Goal: Book appointment/travel/reservation

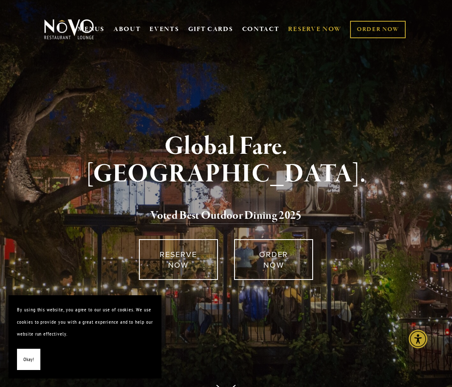
click at [321, 30] on link "RESERVE NOW" at bounding box center [315, 29] width 54 height 16
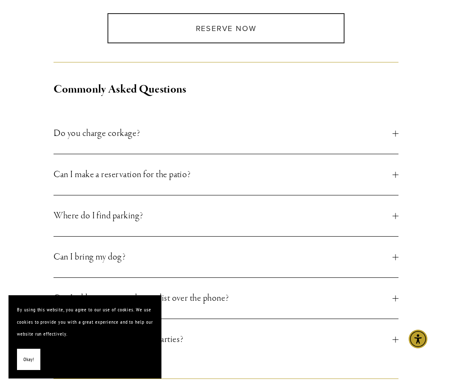
scroll to position [284, 0]
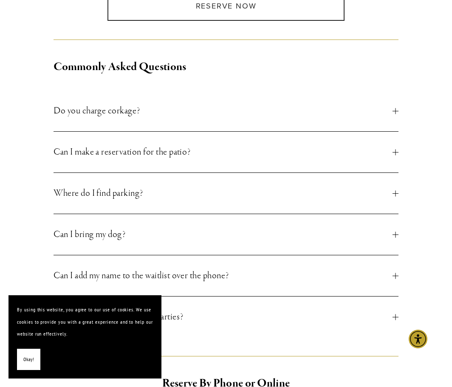
click at [396, 111] on div at bounding box center [396, 111] width 6 height 0
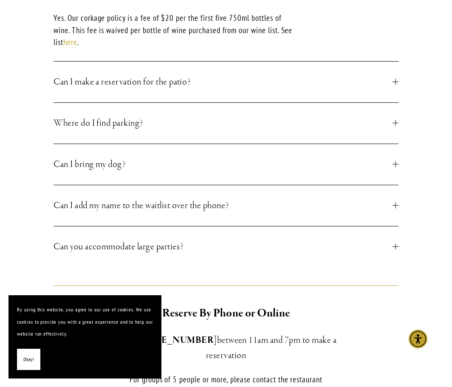
scroll to position [425, 0]
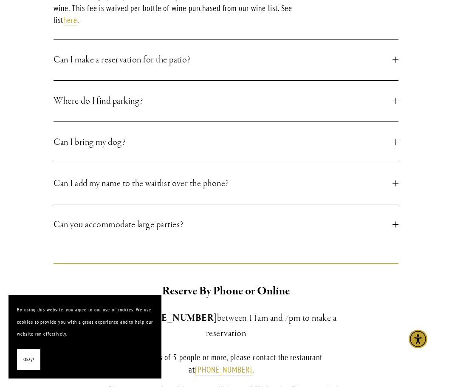
click at [394, 142] on div at bounding box center [396, 142] width 6 height 0
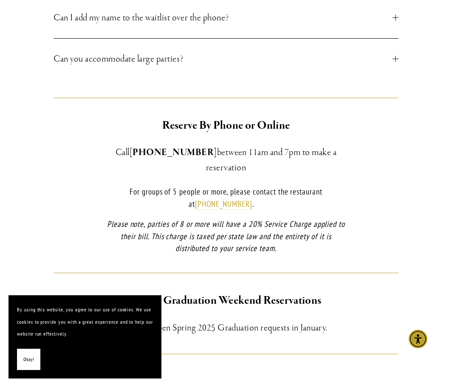
scroll to position [496, 0]
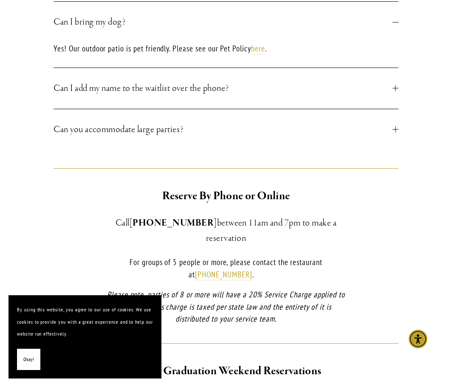
click at [394, 130] on div at bounding box center [396, 130] width 6 height 6
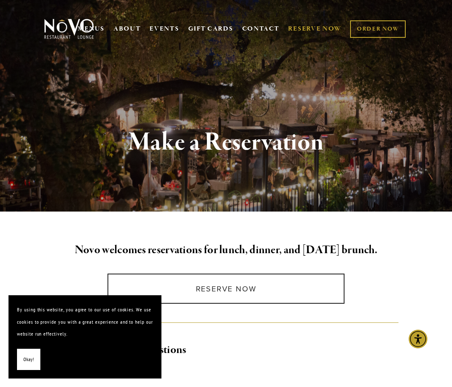
scroll to position [0, 0]
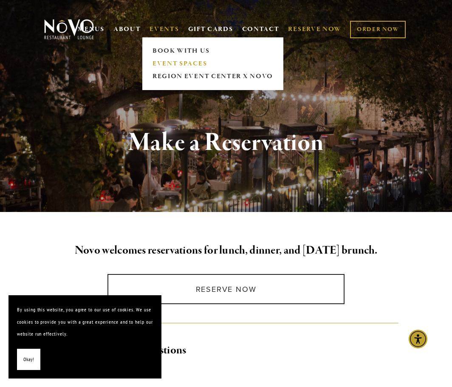
click at [168, 62] on link "EVENT SPACES" at bounding box center [213, 63] width 126 height 13
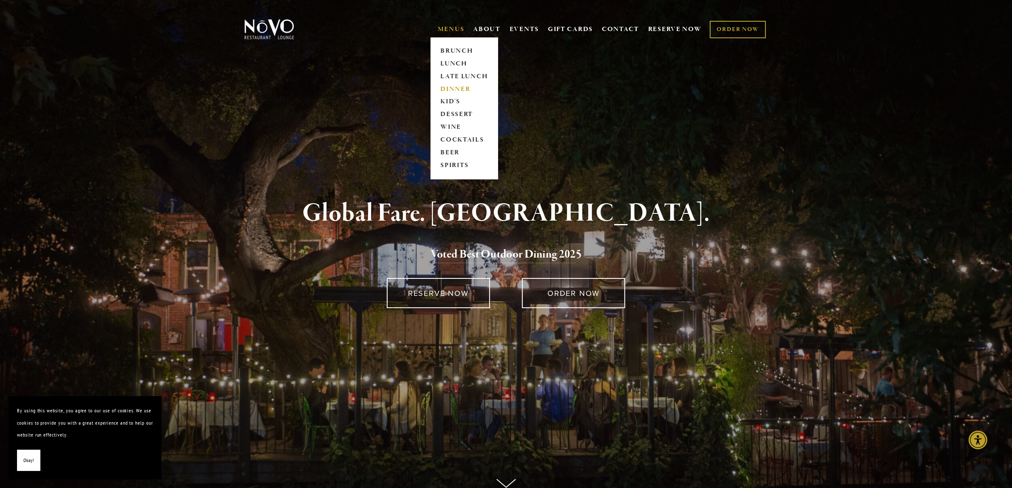
click at [449, 88] on link "DINNER" at bounding box center [464, 89] width 53 height 13
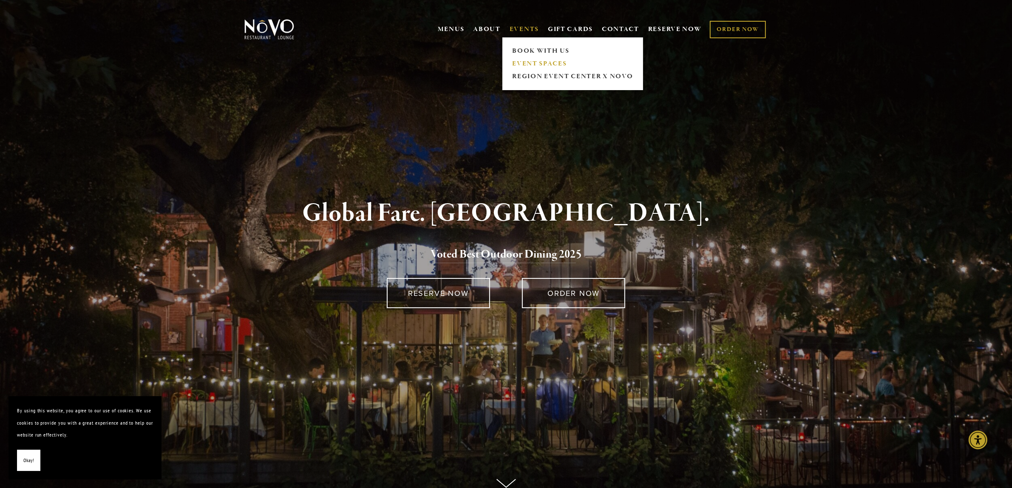
click at [524, 63] on link "EVENT SPACES" at bounding box center [573, 63] width 126 height 13
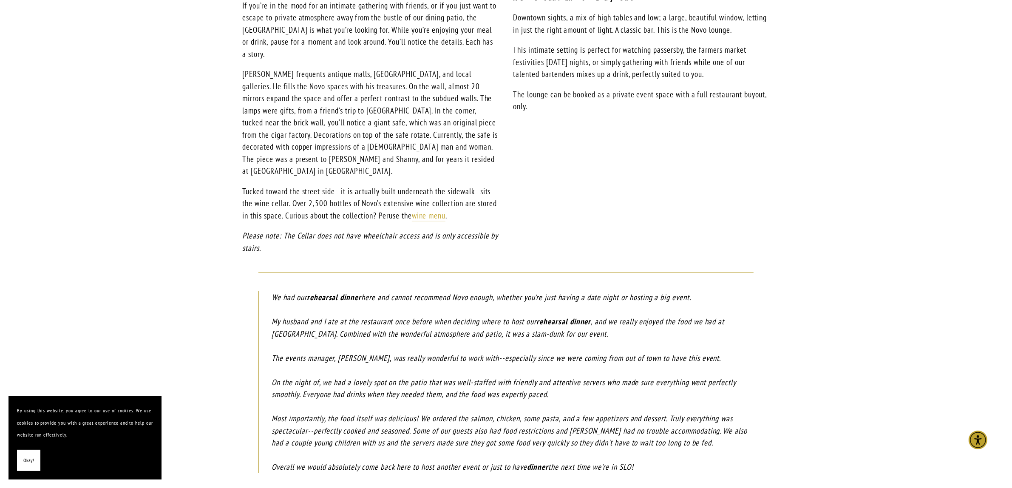
scroll to position [836, 0]
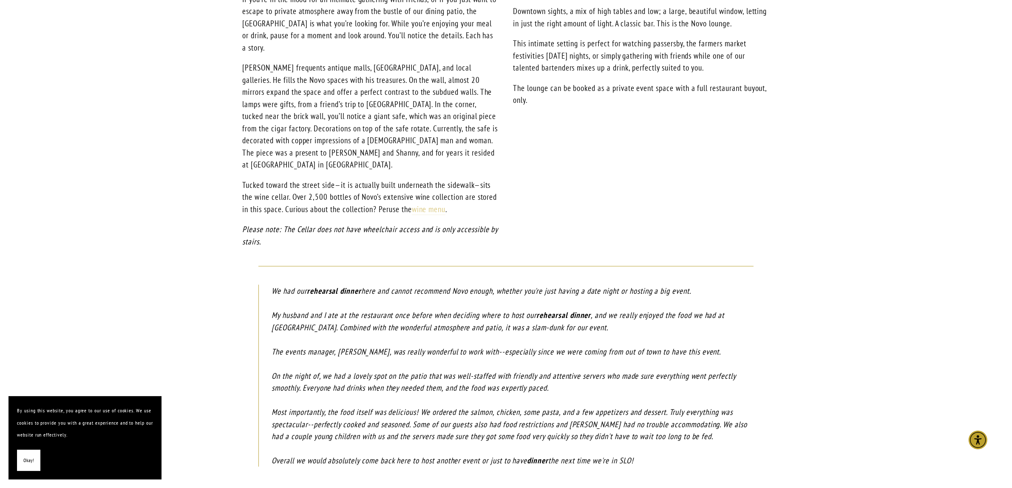
click at [446, 204] on link "wine menu" at bounding box center [429, 209] width 34 height 11
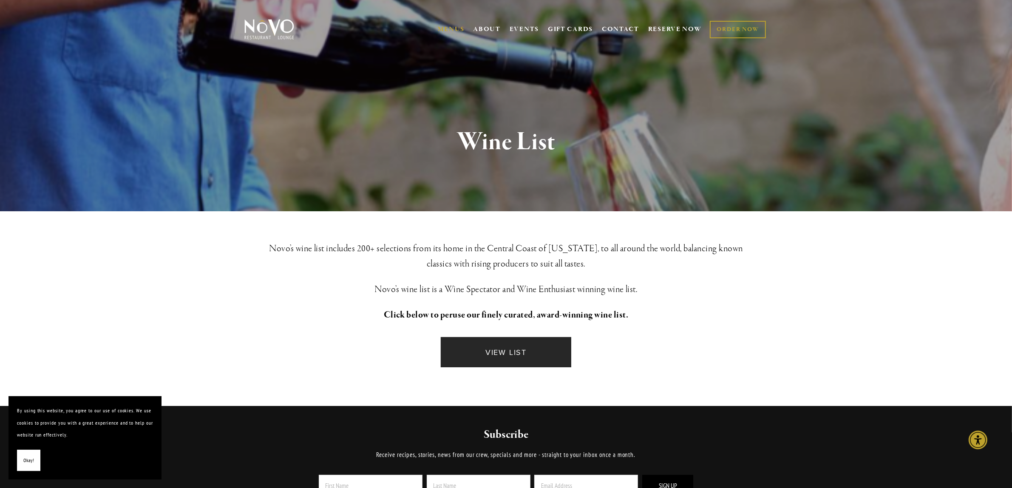
click at [504, 351] on link "VIEW LIST" at bounding box center [506, 352] width 130 height 30
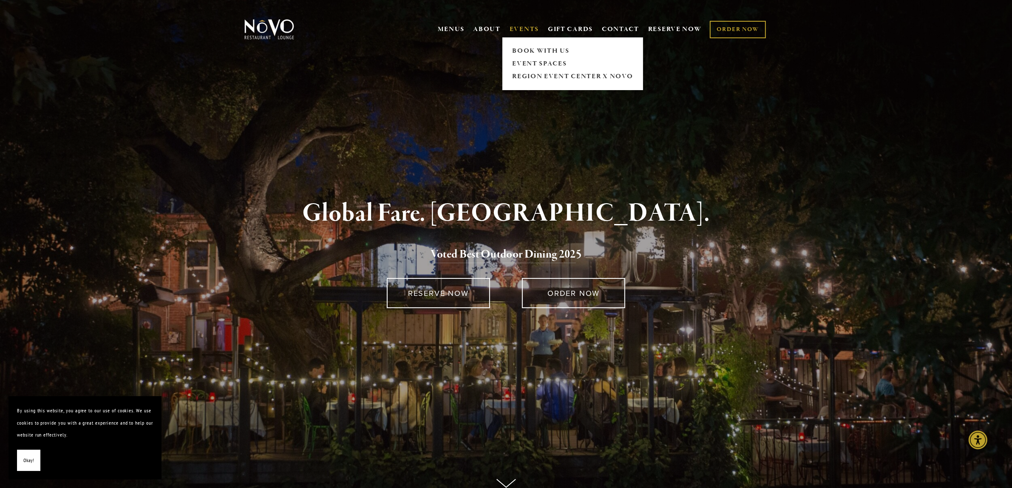
click at [518, 30] on link "EVENTS" at bounding box center [524, 29] width 29 height 9
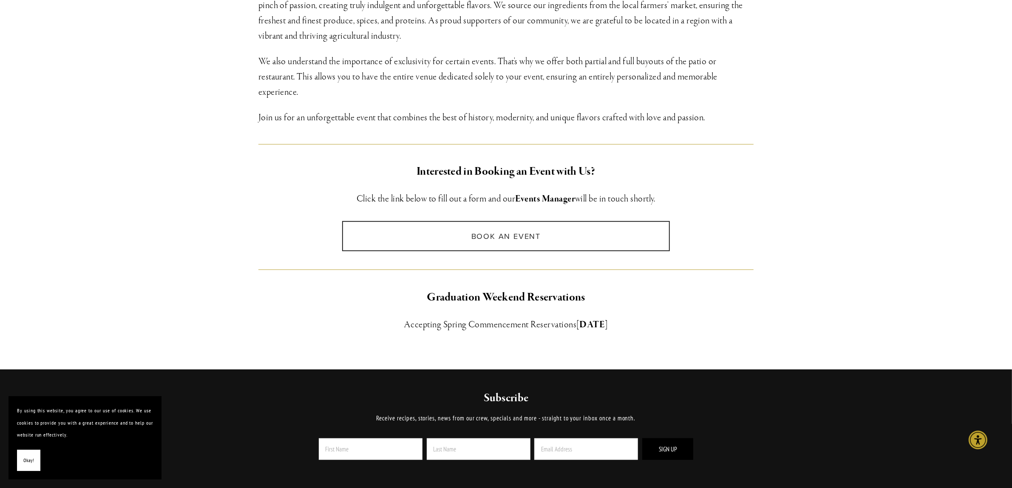
scroll to position [443, 0]
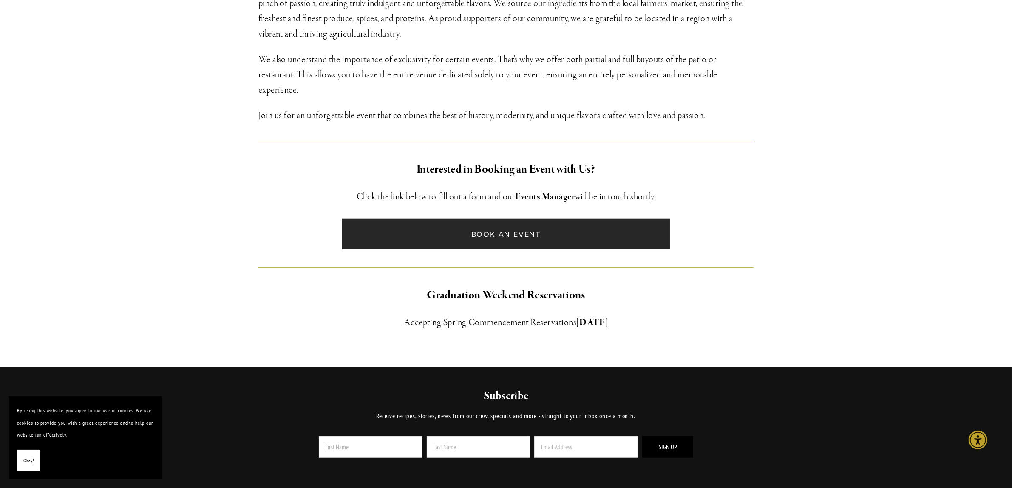
click at [488, 237] on link "Book an Event" at bounding box center [506, 234] width 328 height 30
